Goal: Information Seeking & Learning: Understand process/instructions

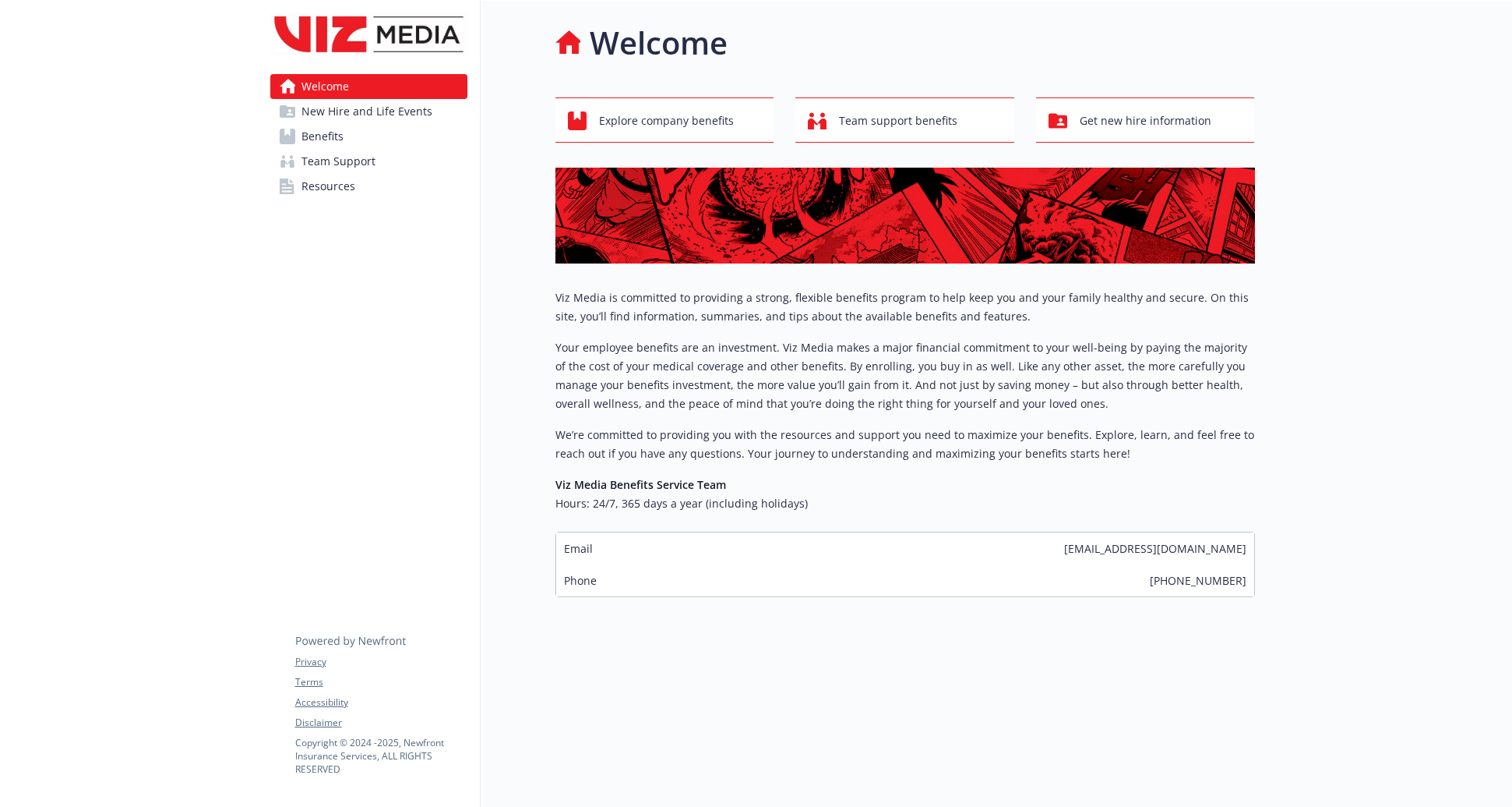
click at [311, 181] on span "Resources" at bounding box center [328, 187] width 53 height 25
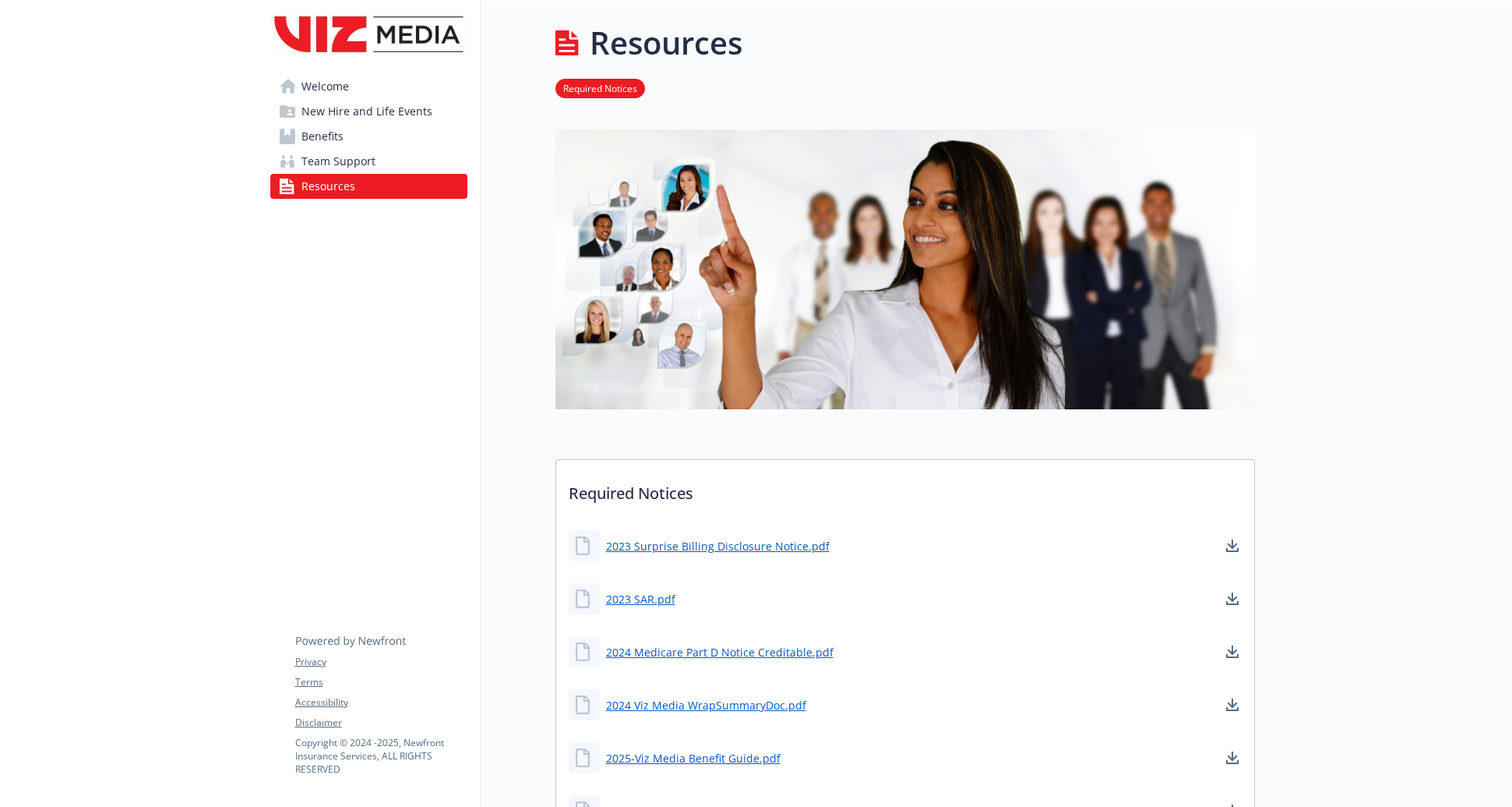
click at [308, 129] on span "Benefits" at bounding box center [323, 137] width 42 height 25
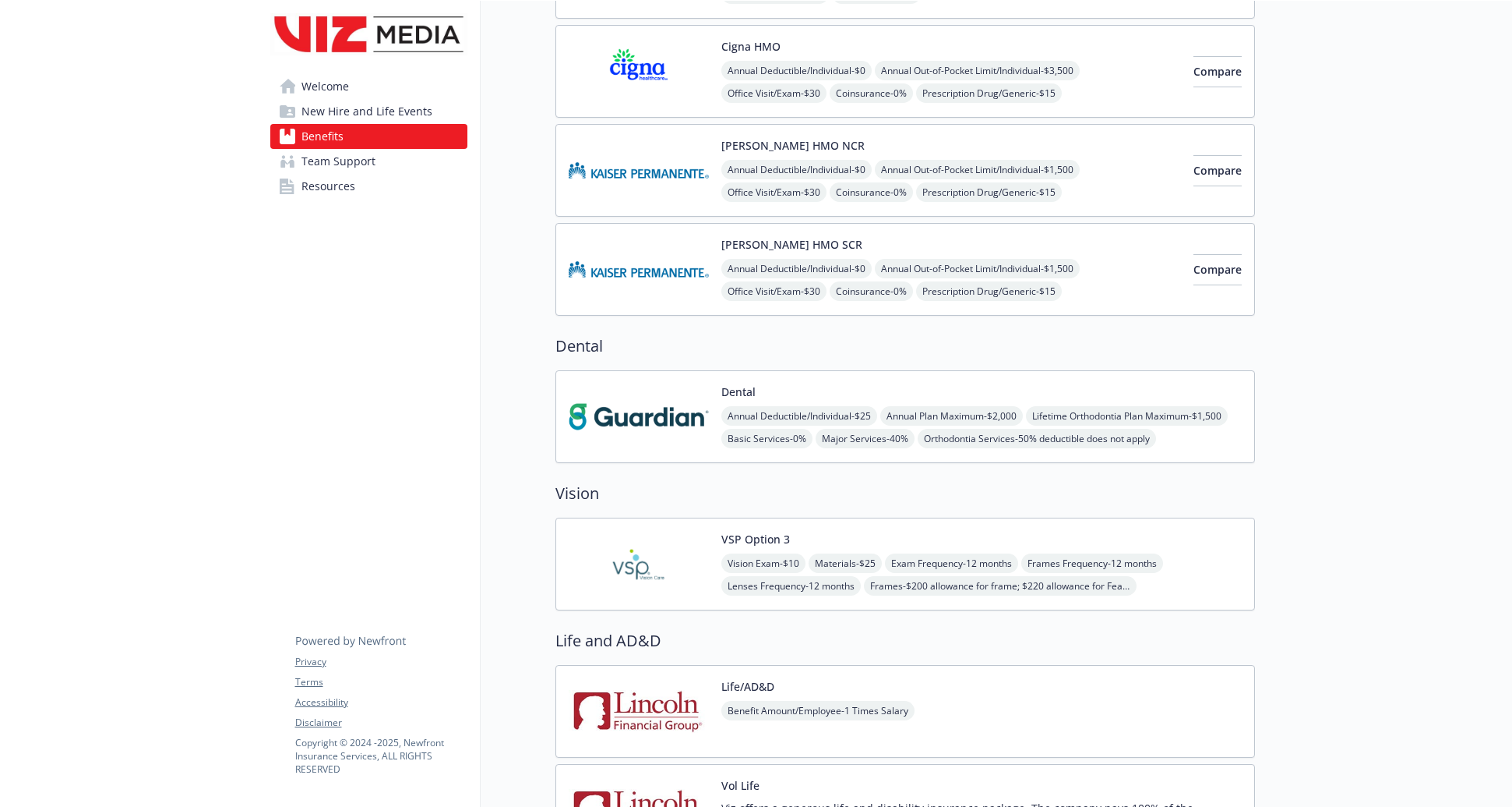
click at [384, 161] on link "Team Support" at bounding box center [368, 161] width 197 height 25
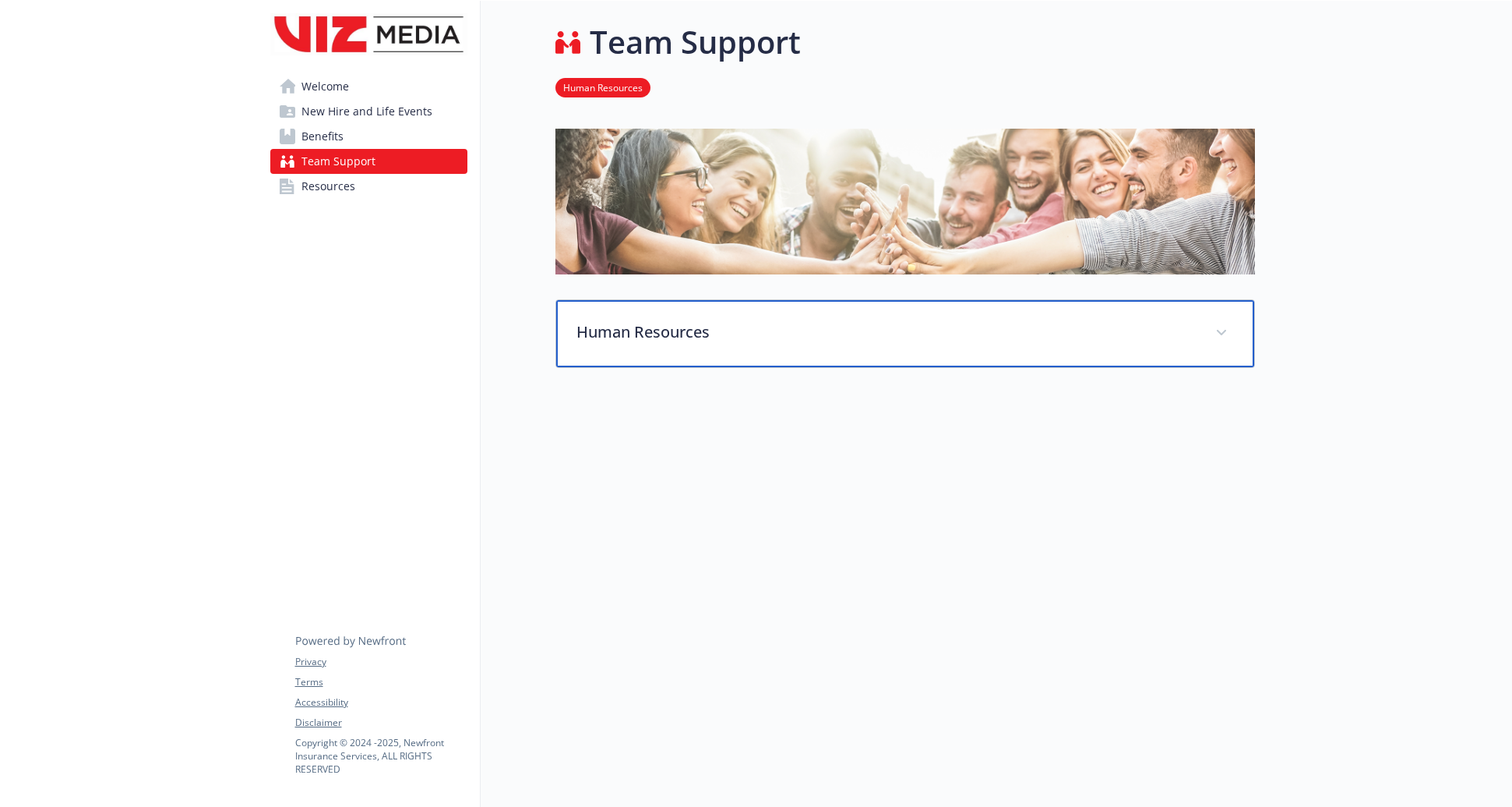
click at [771, 320] on p "Human Resources" at bounding box center [887, 332] width 620 height 24
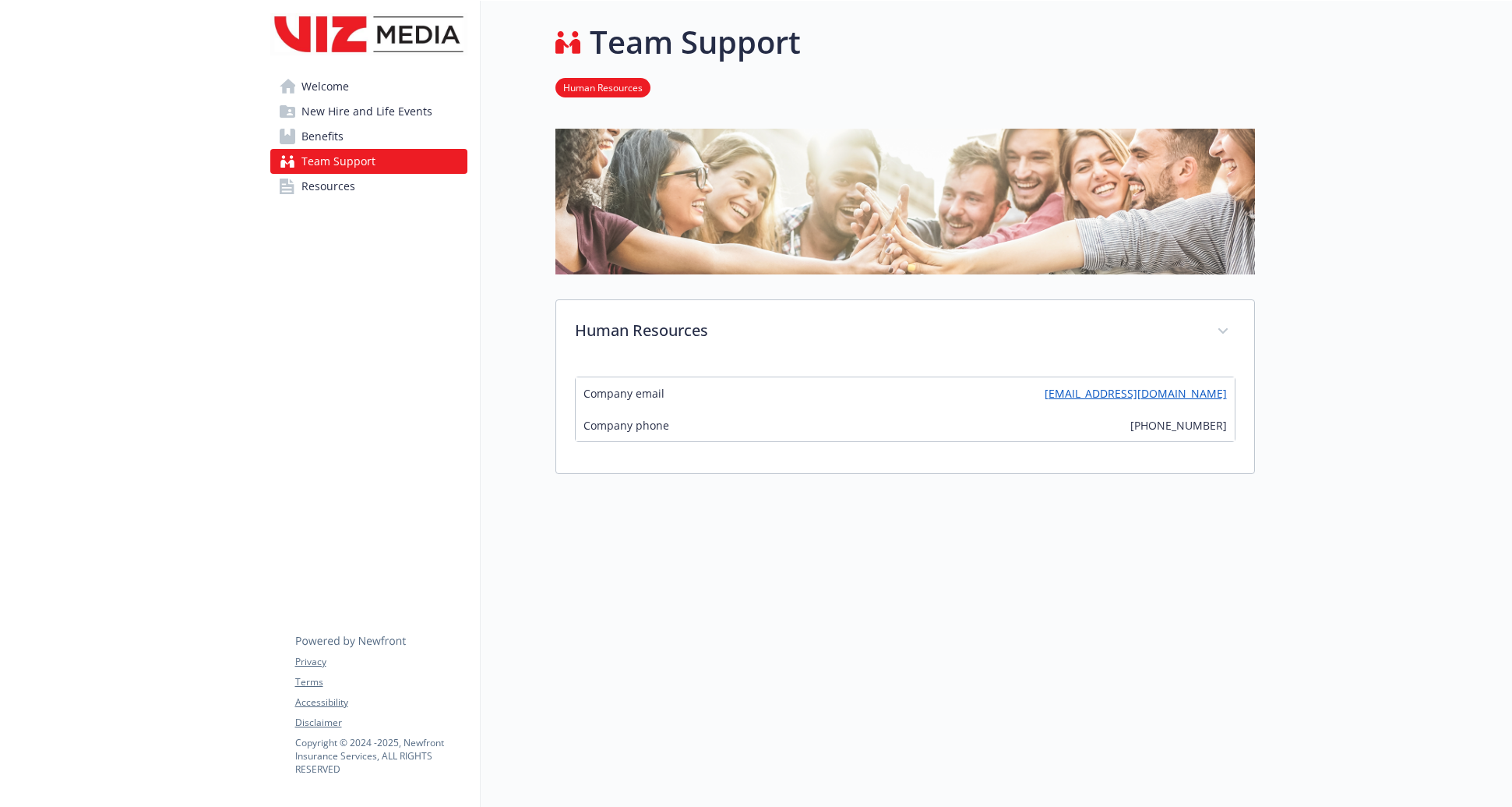
click at [356, 142] on link "Benefits" at bounding box center [368, 137] width 197 height 25
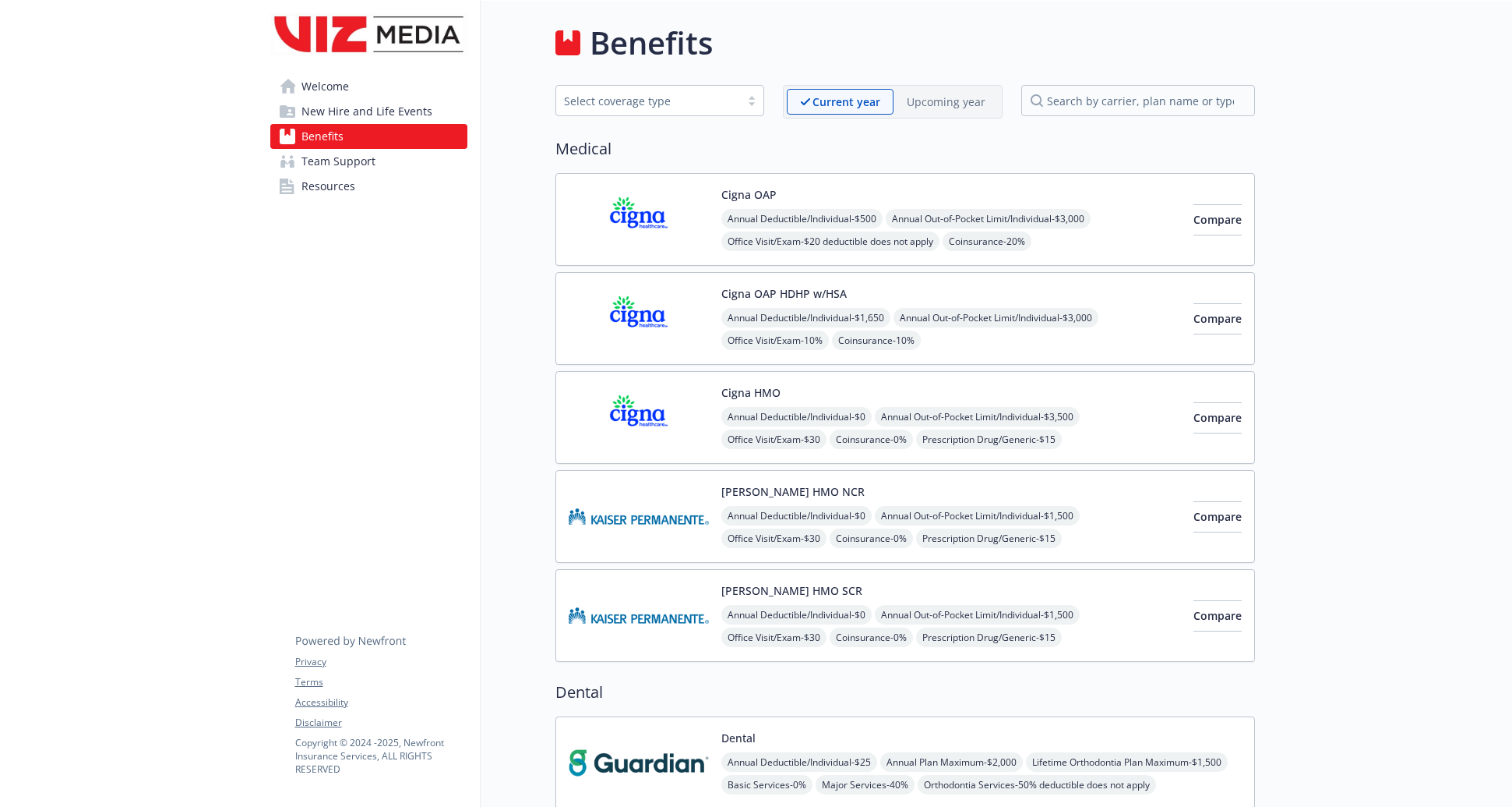
click at [645, 228] on img at bounding box center [638, 219] width 141 height 66
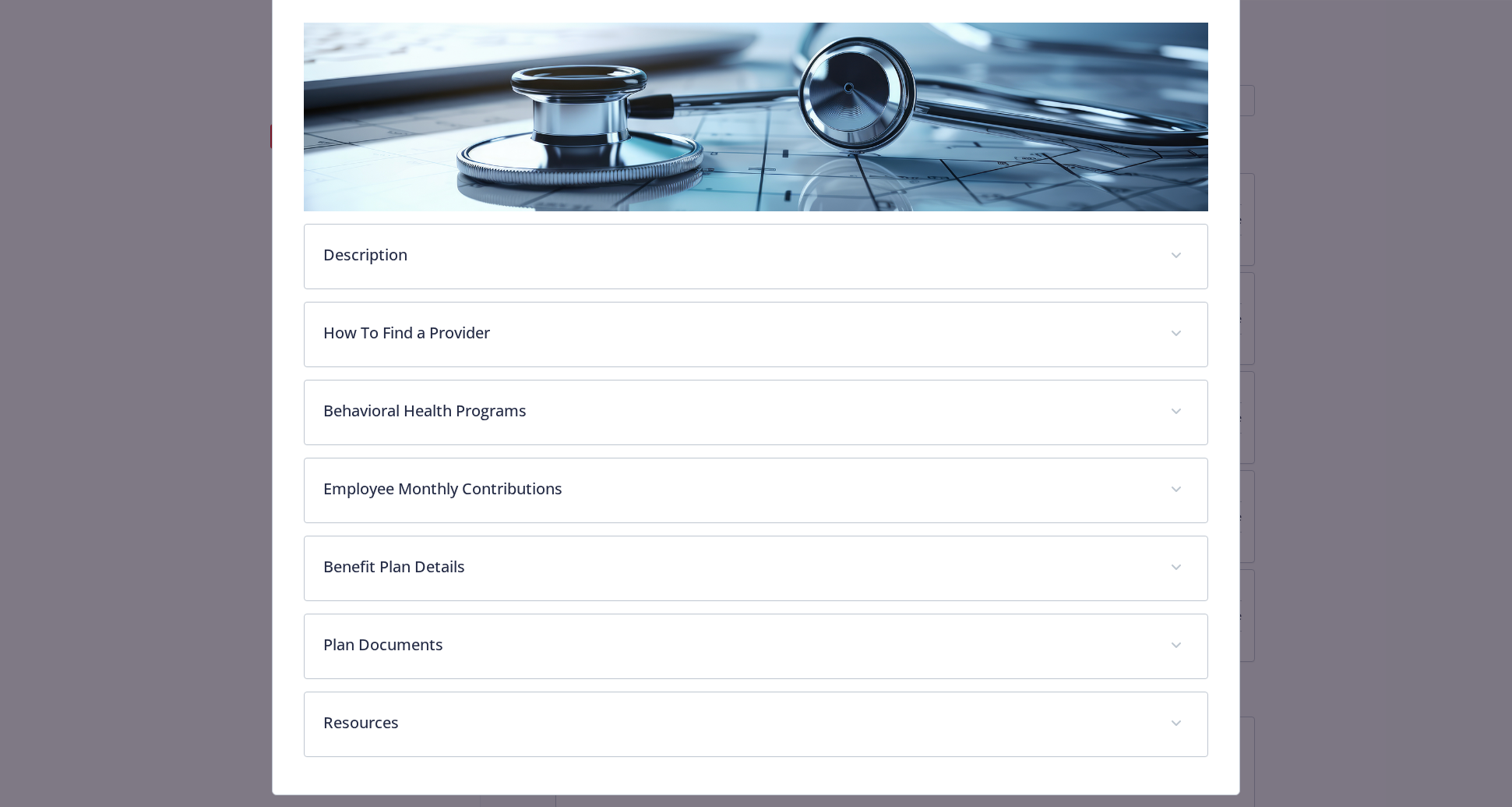
scroll to position [241, 0]
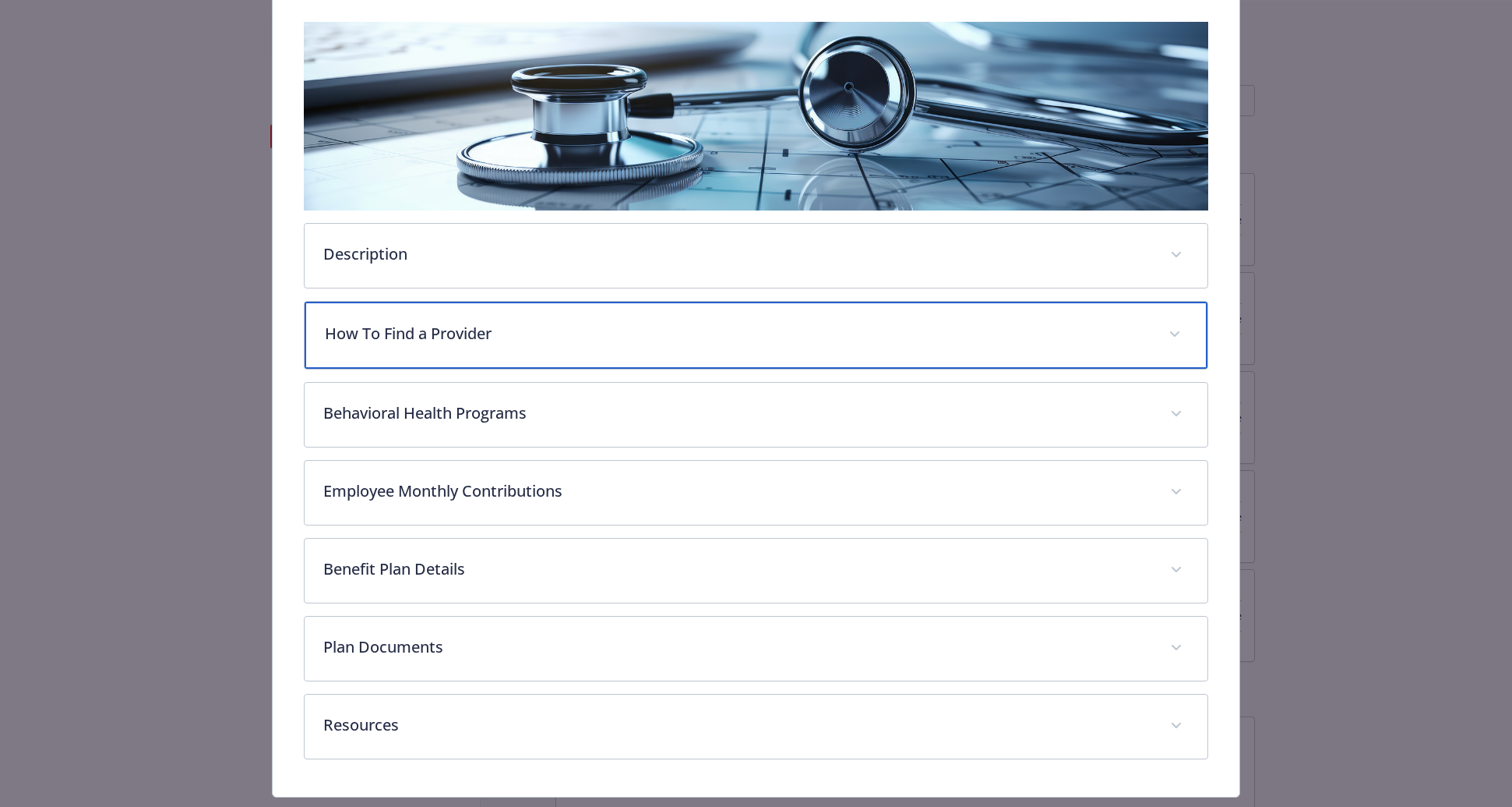
click at [509, 339] on p "How To Find a Provider" at bounding box center [736, 334] width 824 height 24
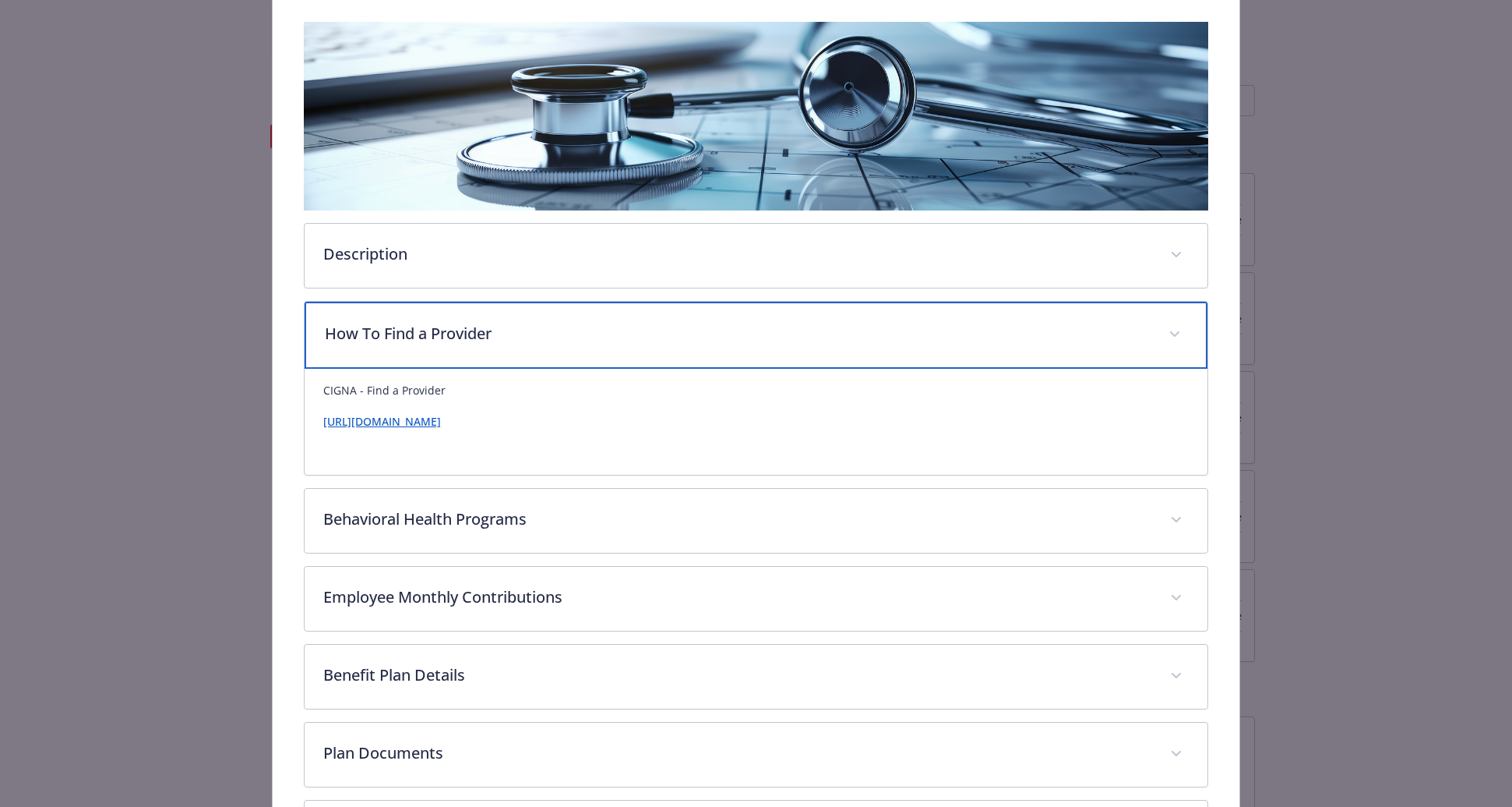
click at [508, 341] on p "How To Find a Provider" at bounding box center [736, 334] width 824 height 24
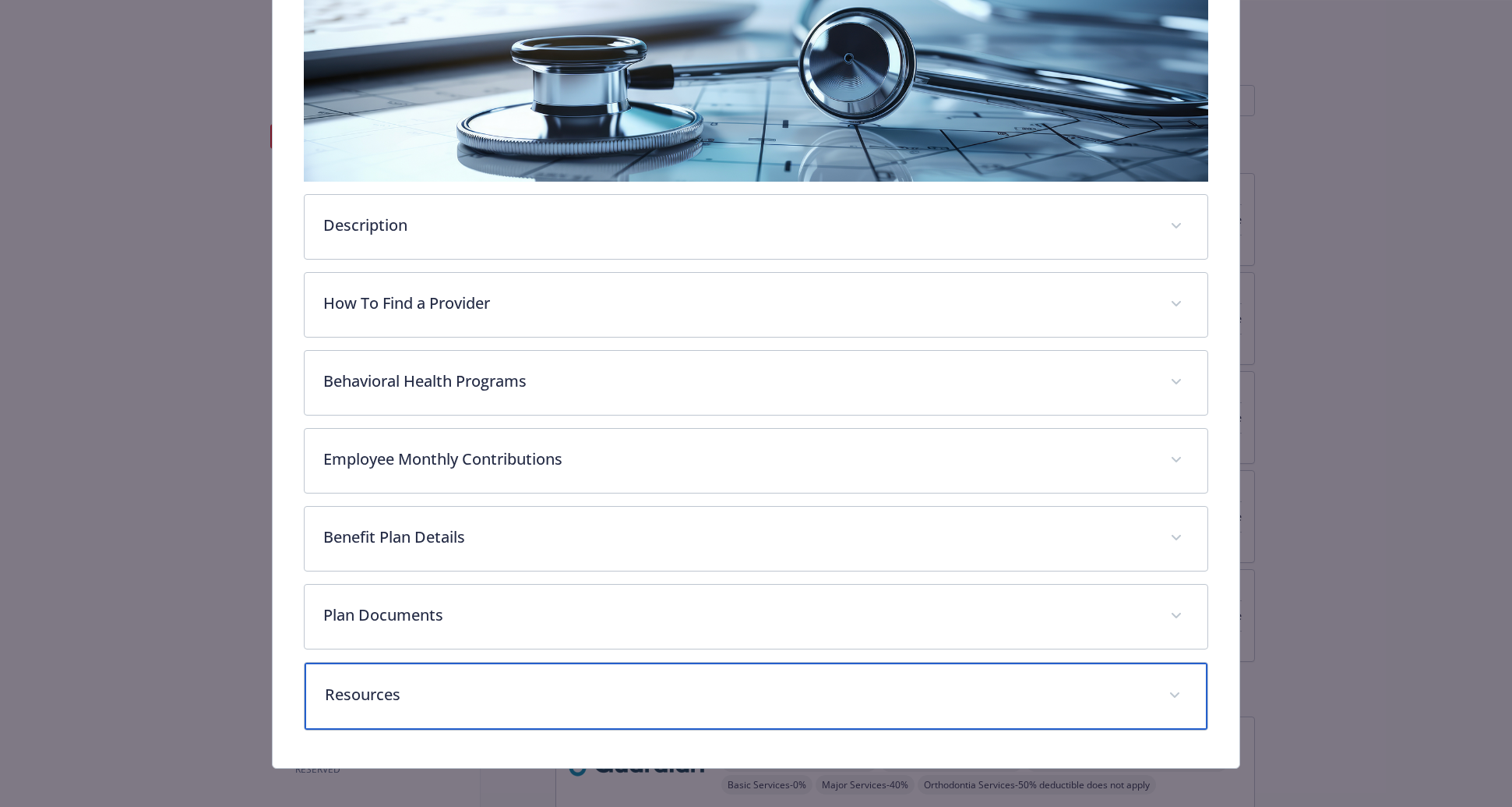
click at [405, 701] on p "Resources" at bounding box center [736, 695] width 824 height 24
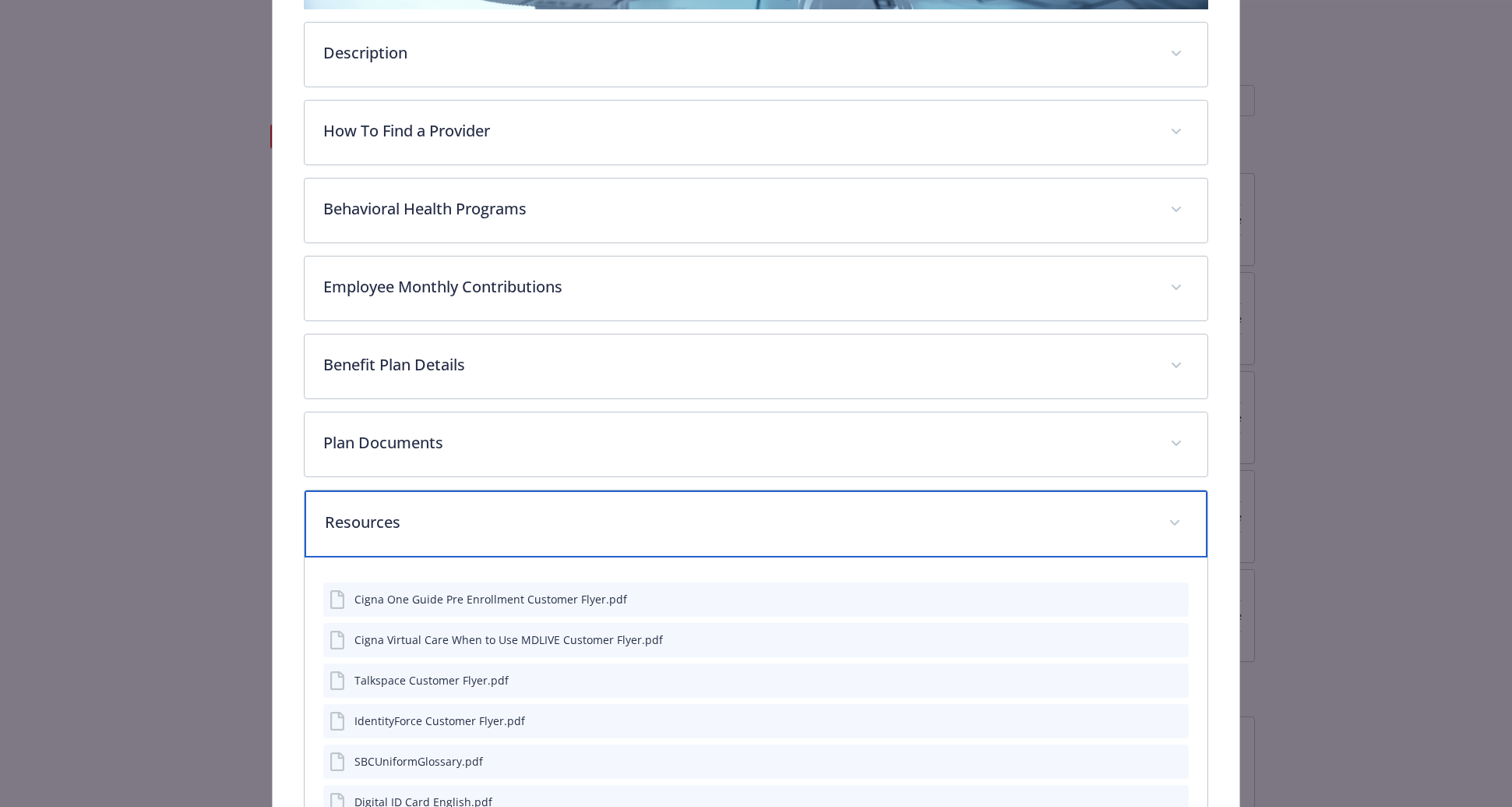
scroll to position [524, 0]
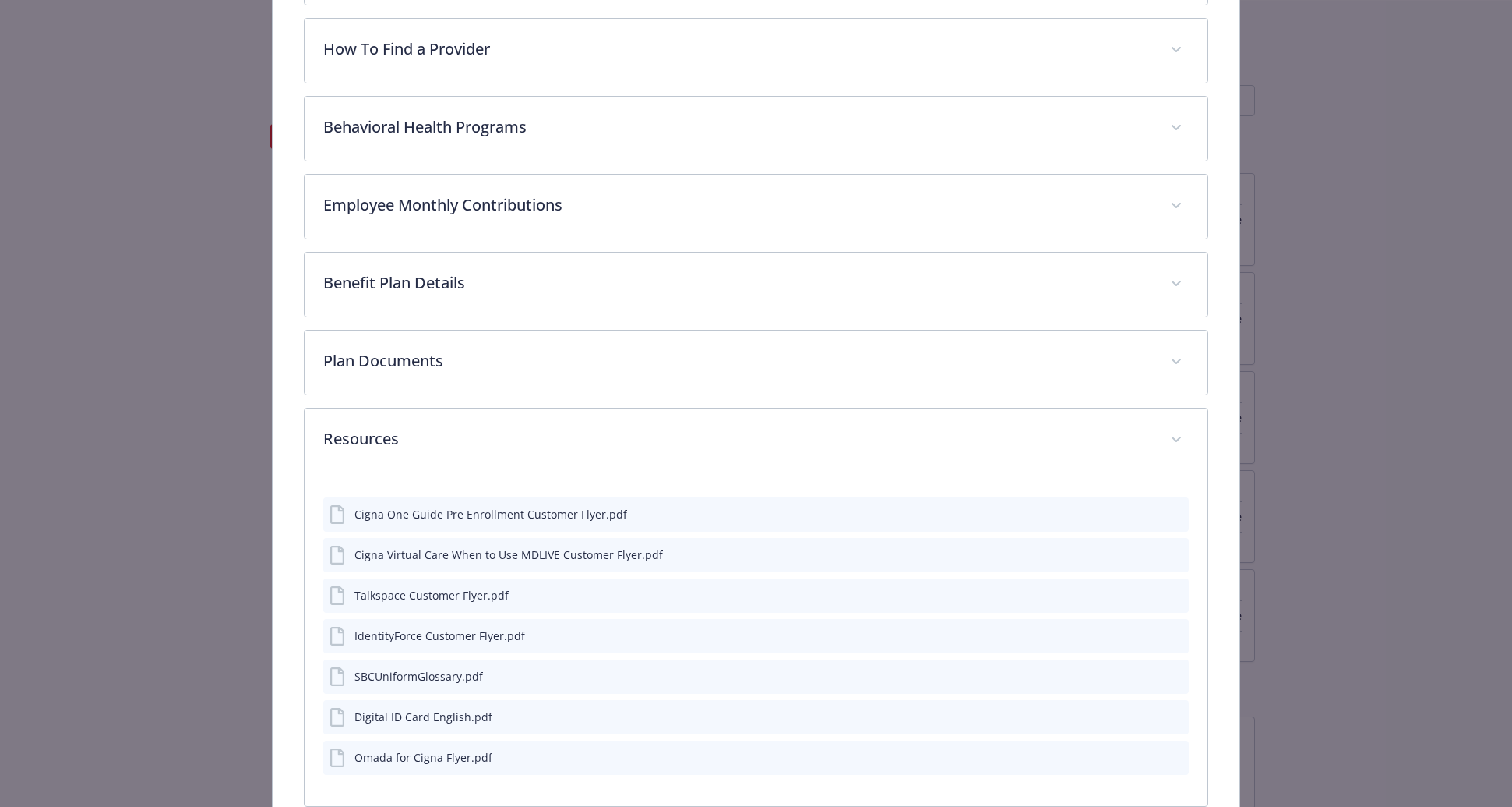
click at [463, 517] on div "Cigna One Guide Pre Enrollment Customer Flyer.pdf" at bounding box center [490, 514] width 273 height 16
click at [1168, 508] on icon "preview file" at bounding box center [1174, 513] width 14 height 11
